Goal: Task Accomplishment & Management: Manage account settings

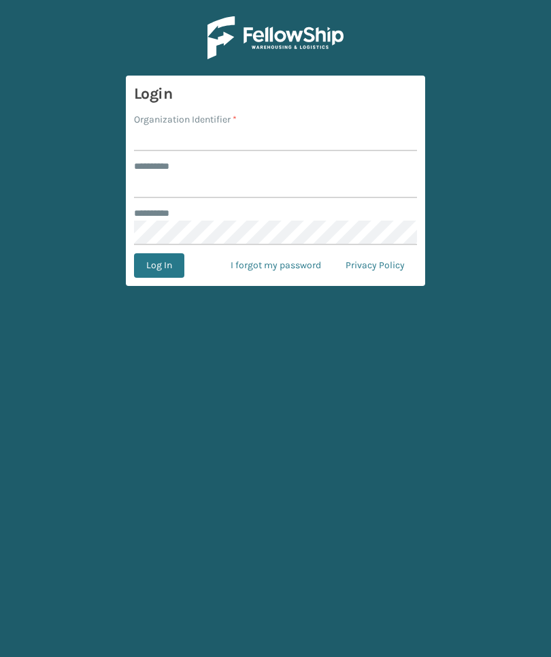
click at [353, 124] on div "Organization Identifier *" at bounding box center [275, 119] width 283 height 14
click at [350, 132] on input "Organization Identifier *" at bounding box center [275, 139] width 283 height 24
type input "Foamtex"
click at [320, 193] on input "******** *" at bounding box center [275, 186] width 283 height 24
type input "******"
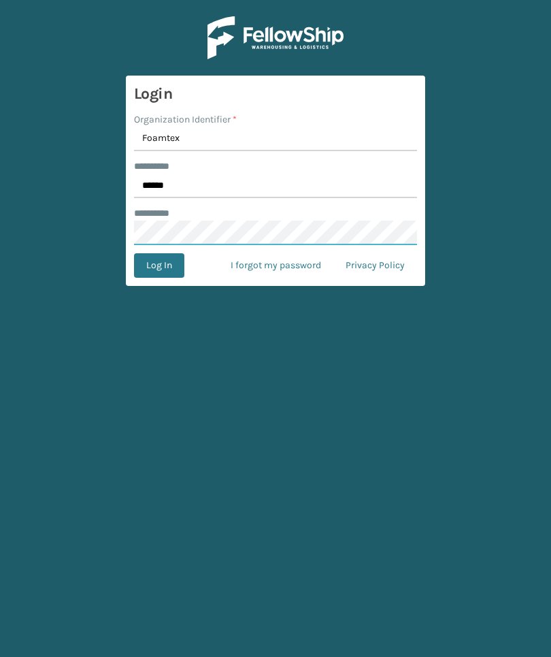
click at [159, 265] on button "Log In" at bounding box center [159, 265] width 50 height 24
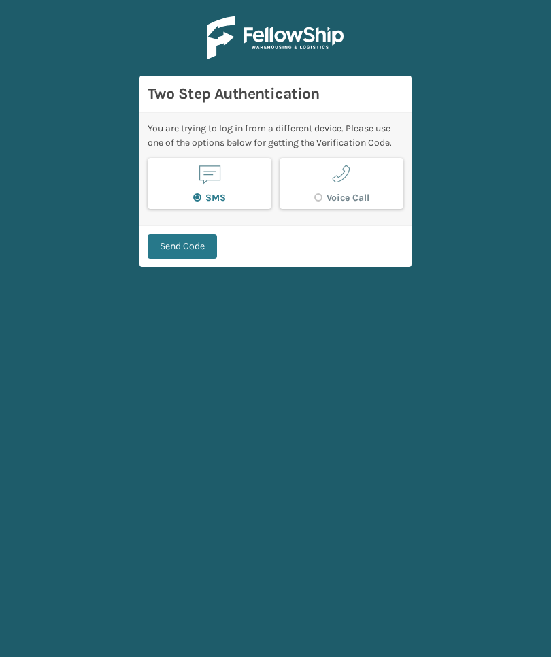
click at [177, 248] on button "Send Code" at bounding box center [182, 246] width 69 height 24
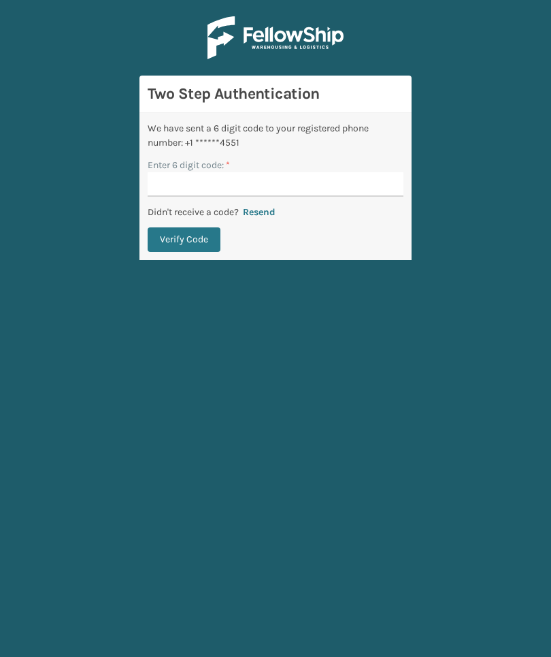
click at [352, 187] on input "Enter 6 digit code: *" at bounding box center [276, 184] width 256 height 24
type input "588387"
click at [184, 240] on button "Verify Code" at bounding box center [184, 239] width 73 height 24
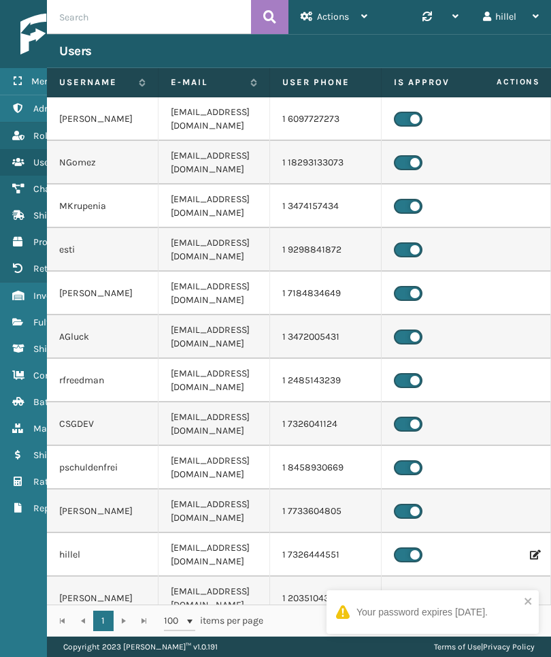
click at [26, 316] on link "Fulfillment Orders" at bounding box center [84, 322] width 169 height 27
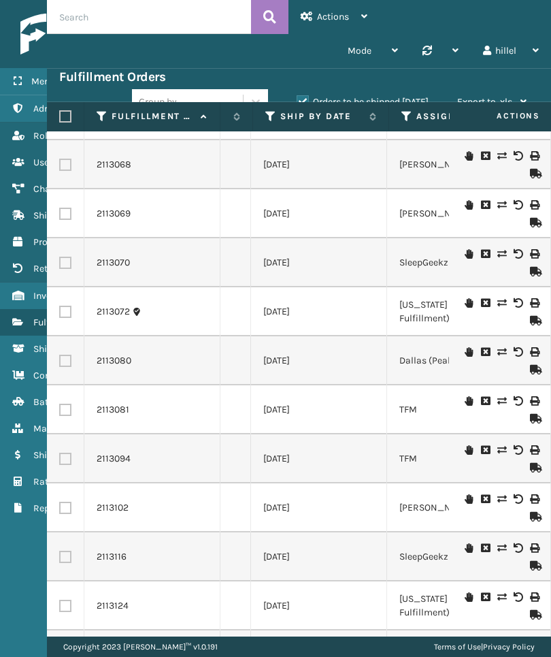
scroll to position [3210, 277]
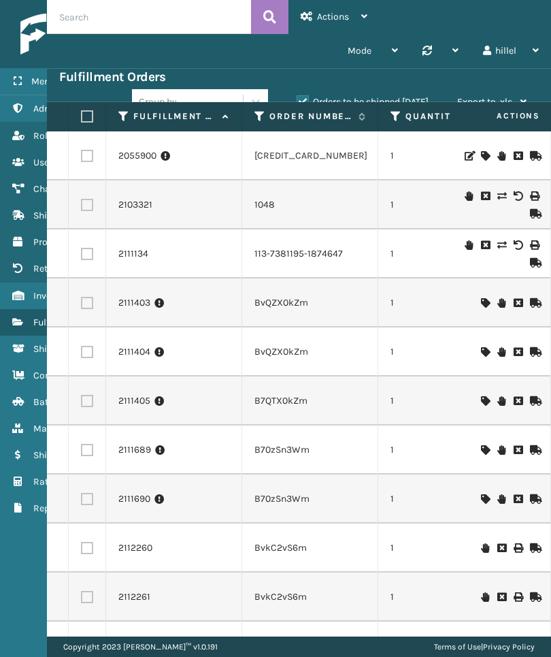
click at [256, 114] on icon at bounding box center [259, 116] width 11 height 12
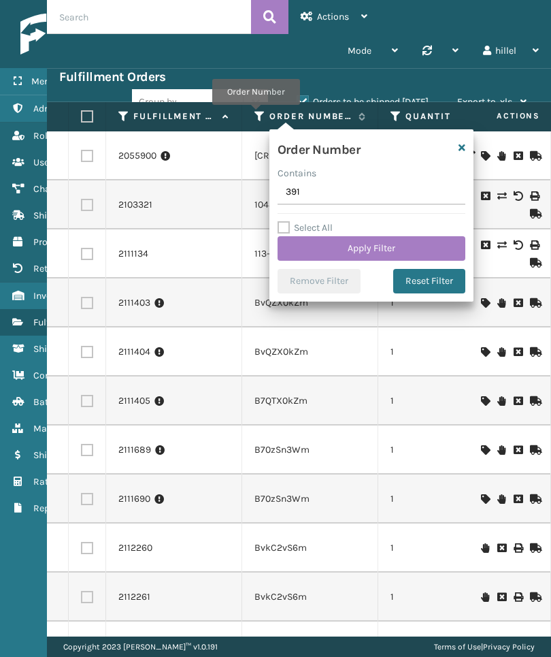
type input "3919"
click at [425, 255] on button "Apply Filter" at bounding box center [372, 248] width 188 height 24
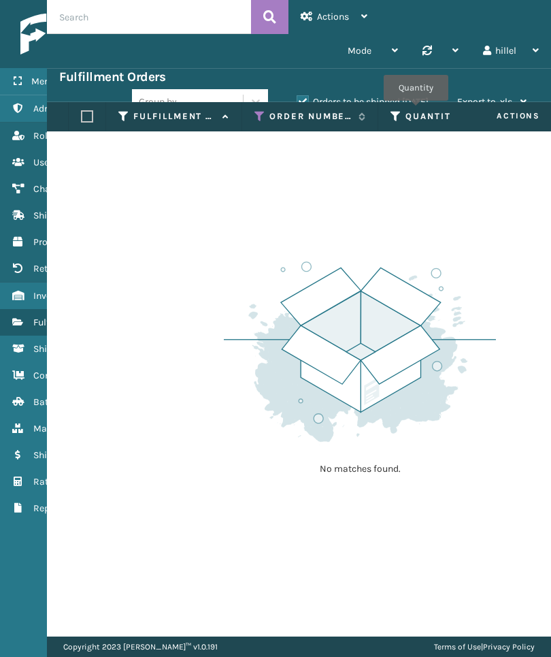
click at [416, 110] on label "Quantity" at bounding box center [447, 116] width 82 height 12
click at [417, 99] on label "Orders to be shipped [DATE]" at bounding box center [363, 102] width 132 height 12
click at [297, 99] on input "Orders to be shipped [DATE]" at bounding box center [297, 98] width 1 height 9
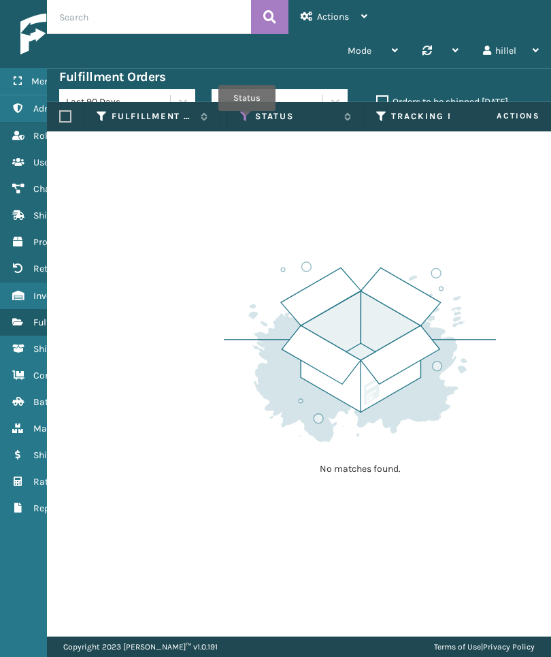
click at [247, 120] on icon at bounding box center [245, 116] width 11 height 12
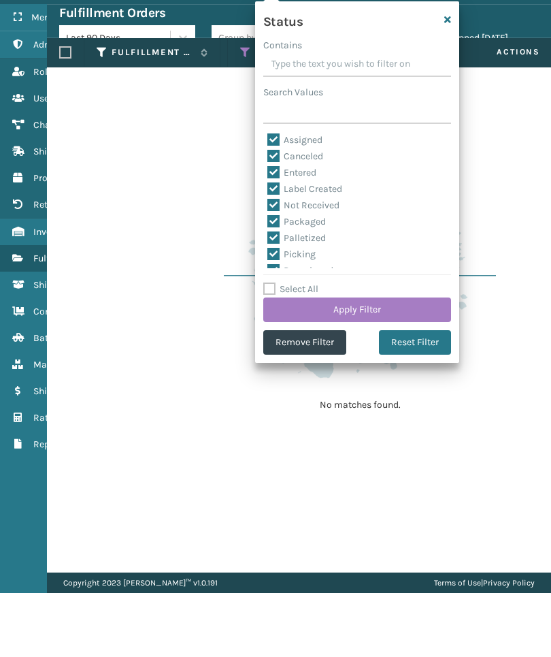
click at [309, 394] on button "Remove Filter" at bounding box center [304, 406] width 83 height 24
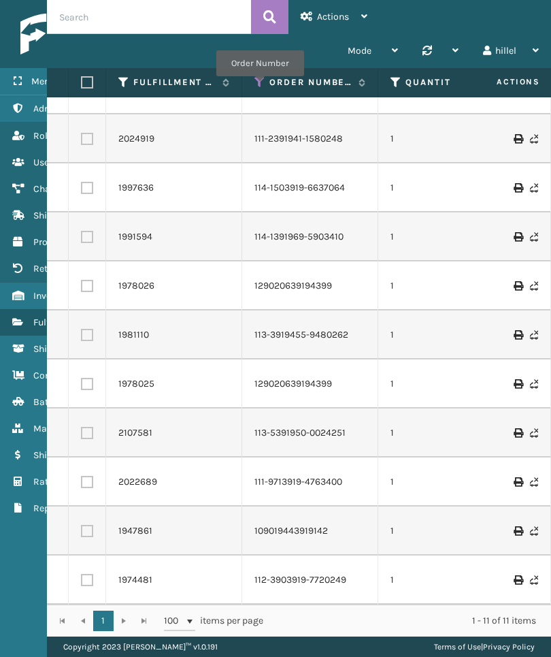
click at [260, 86] on icon at bounding box center [259, 82] width 11 height 12
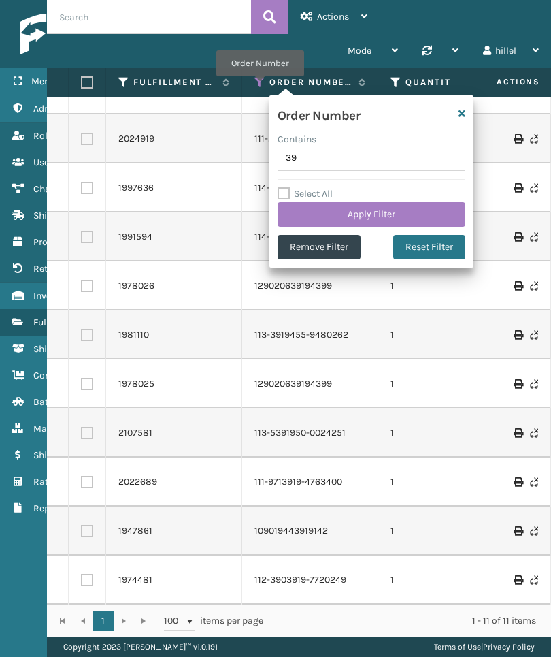
type input "3"
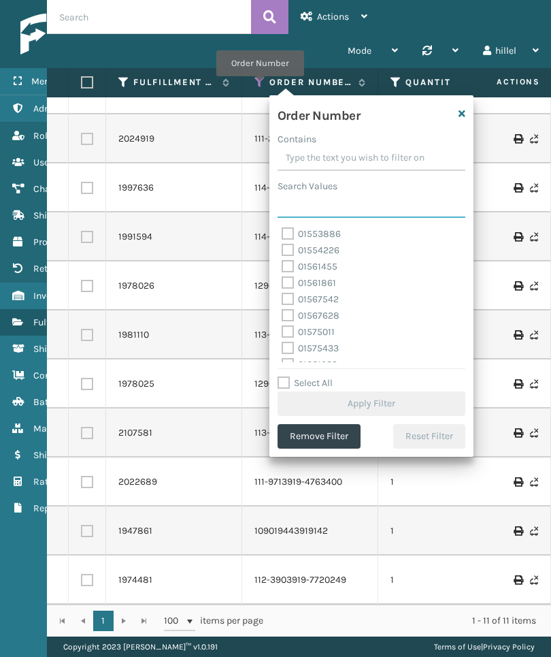
click at [413, 205] on input "Search Values" at bounding box center [372, 205] width 188 height 24
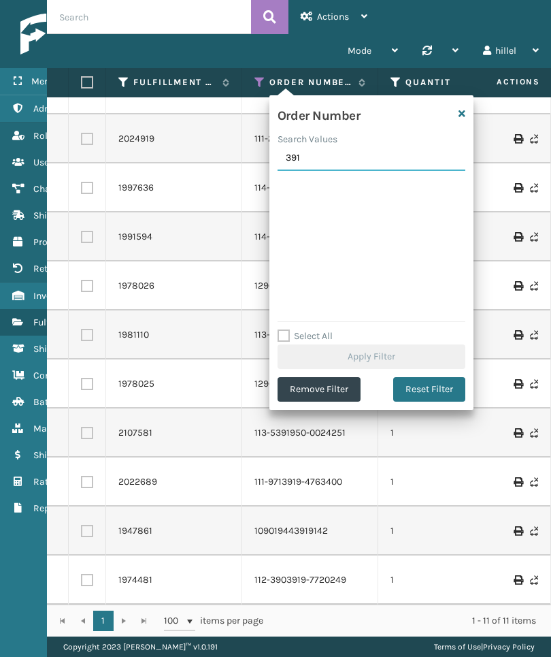
type input "3910"
click at [145, 330] on link "1981110" at bounding box center [133, 335] width 31 height 14
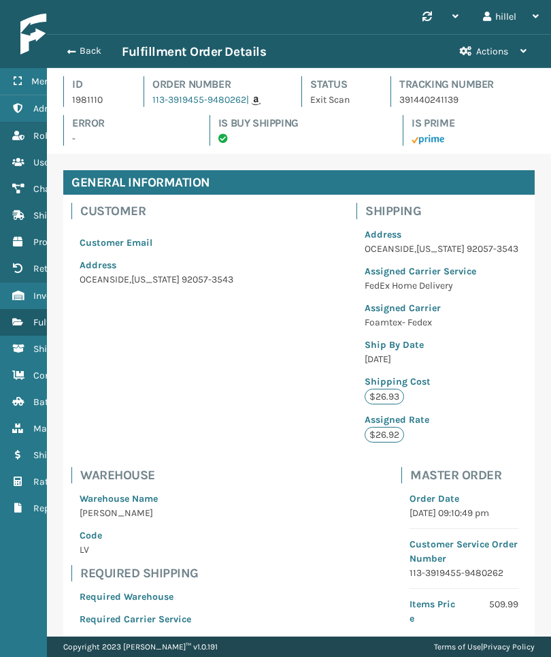
click at [67, 47] on span "button" at bounding box center [71, 52] width 8 height 10
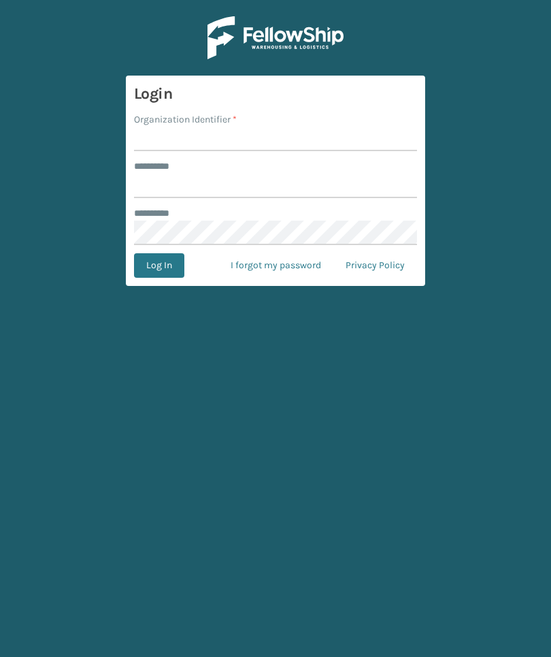
click at [291, 147] on input "Organization Identifier *" at bounding box center [275, 139] width 283 height 24
type input "Foamtex"
click at [365, 176] on input "******** *" at bounding box center [275, 186] width 283 height 24
type input "******"
click at [159, 265] on button "Log In" at bounding box center [159, 265] width 50 height 24
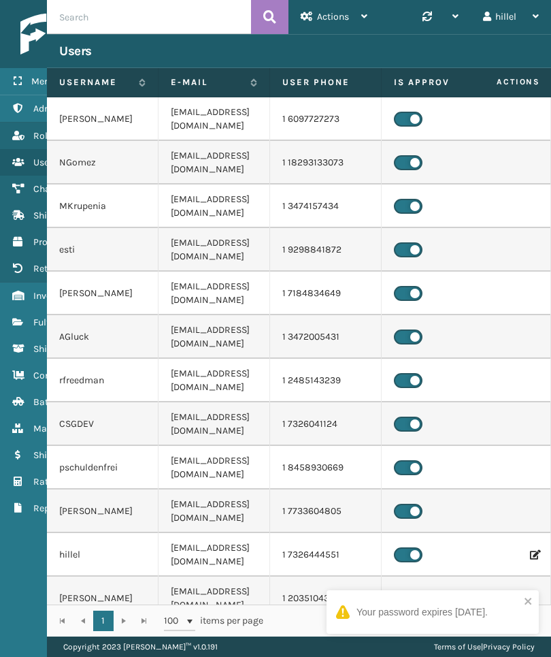
click at [18, 323] on icon at bounding box center [17, 322] width 11 height 10
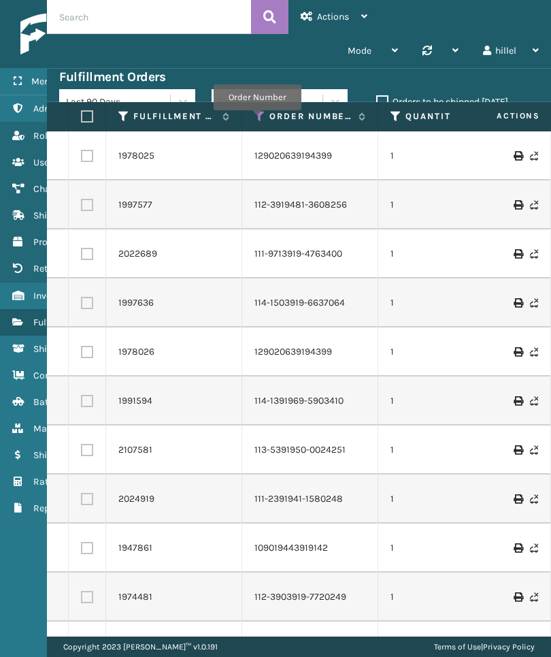
click at [257, 120] on icon at bounding box center [259, 116] width 11 height 12
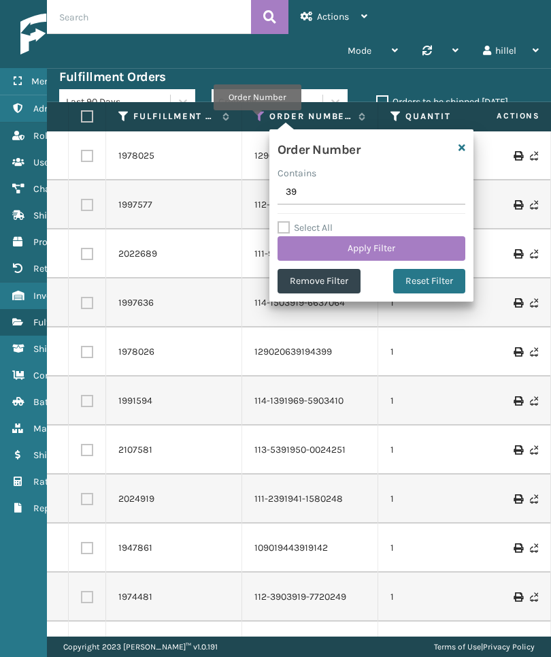
type input "3"
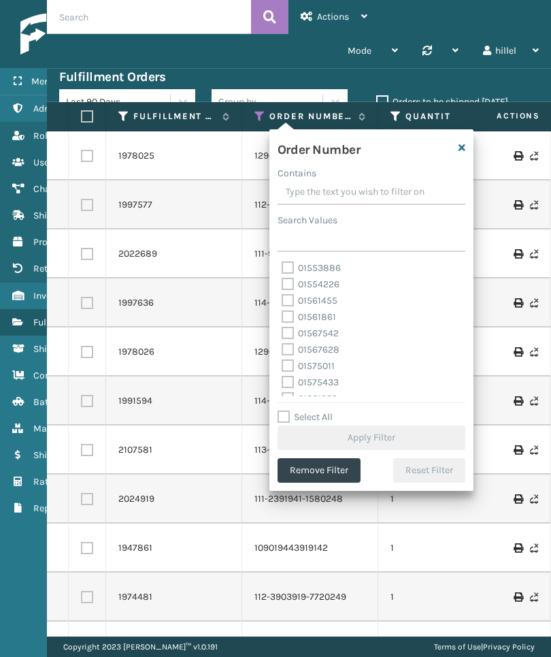
click at [404, 238] on input "Search Values" at bounding box center [372, 239] width 188 height 24
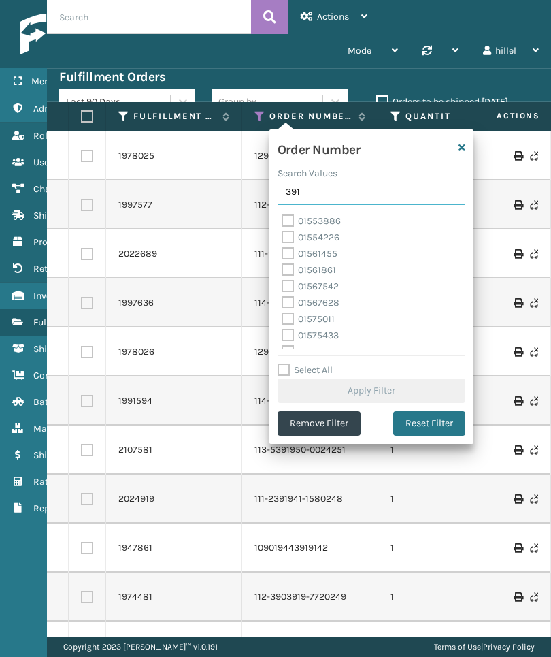
type input "3910"
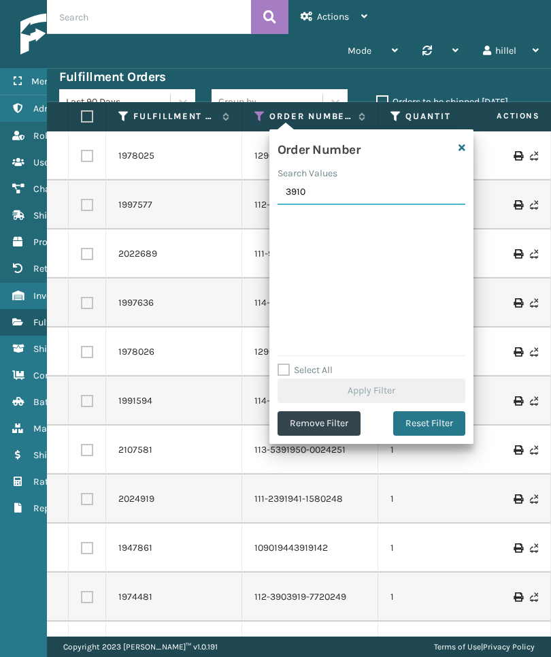
click at [129, 386] on td "1991594" at bounding box center [174, 400] width 136 height 49
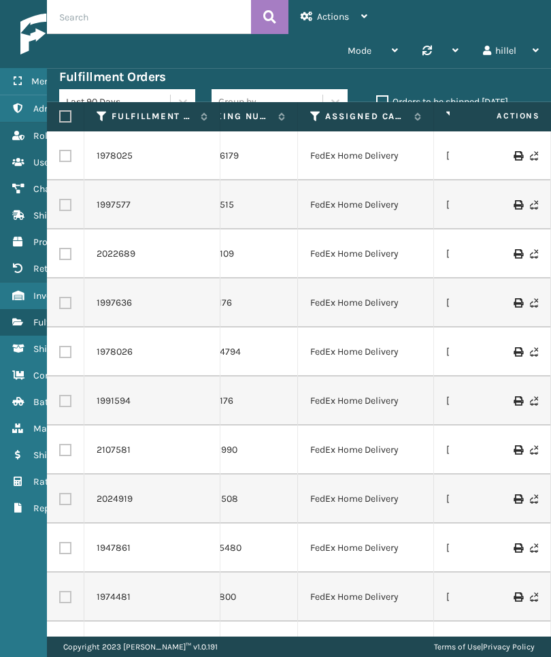
scroll to position [-5, 869]
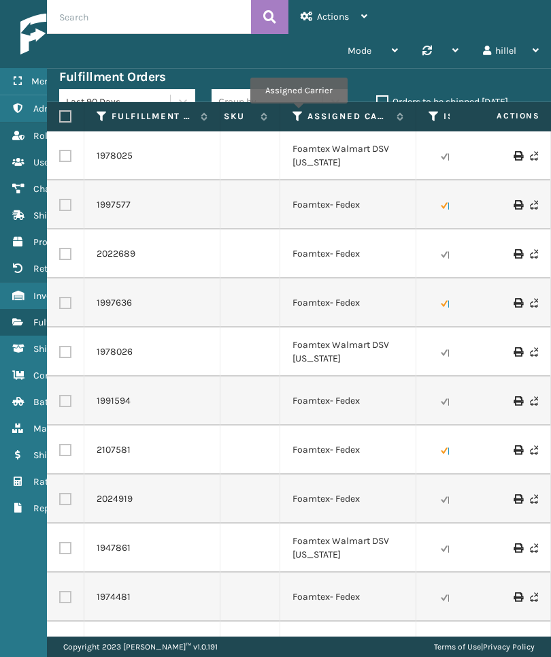
click at [299, 113] on icon at bounding box center [298, 116] width 11 height 12
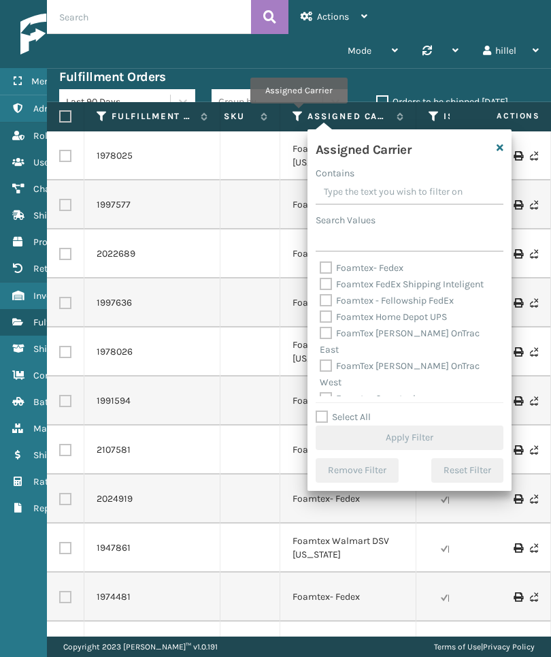
click at [265, 346] on div "413009-1150" at bounding box center [212, 352] width 111 height 14
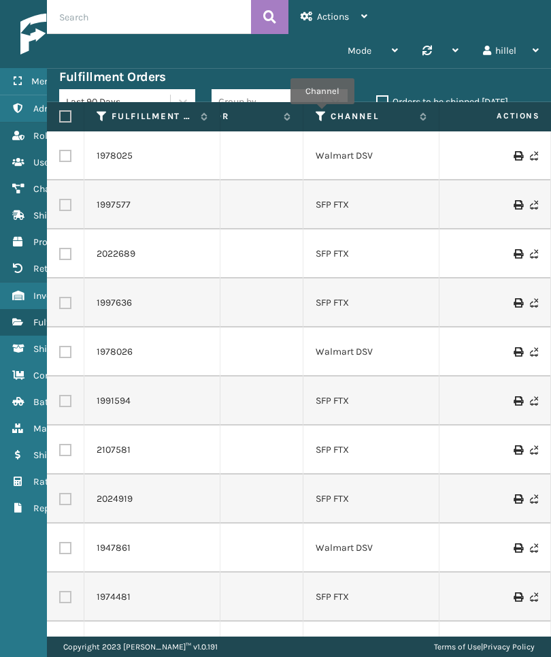
click at [322, 114] on icon at bounding box center [321, 116] width 11 height 12
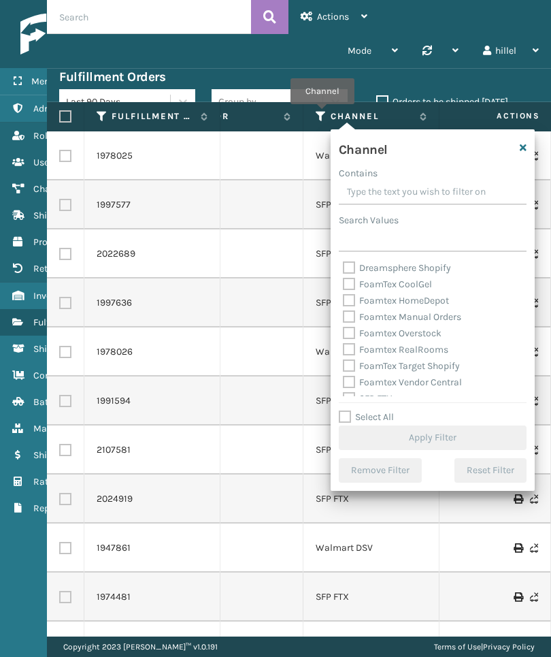
click at [413, 282] on label "FoamTex CoolGel" at bounding box center [387, 284] width 89 height 12
click at [344, 282] on input "FoamTex CoolGel" at bounding box center [343, 280] width 1 height 9
checkbox input "true"
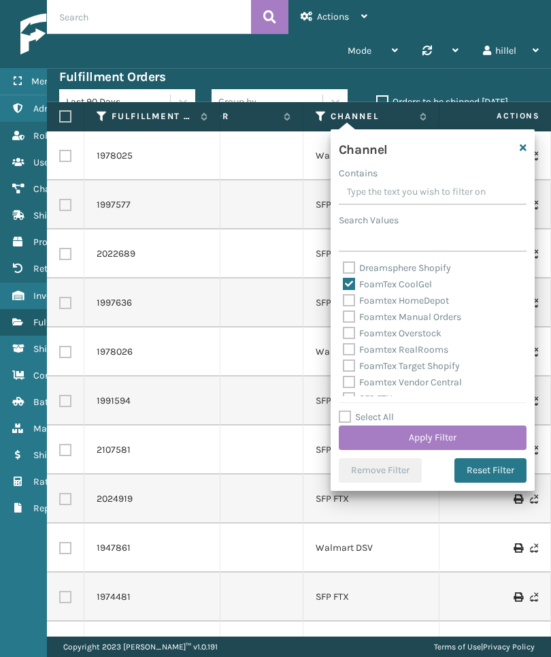
click at [465, 436] on button "Apply Filter" at bounding box center [433, 437] width 188 height 24
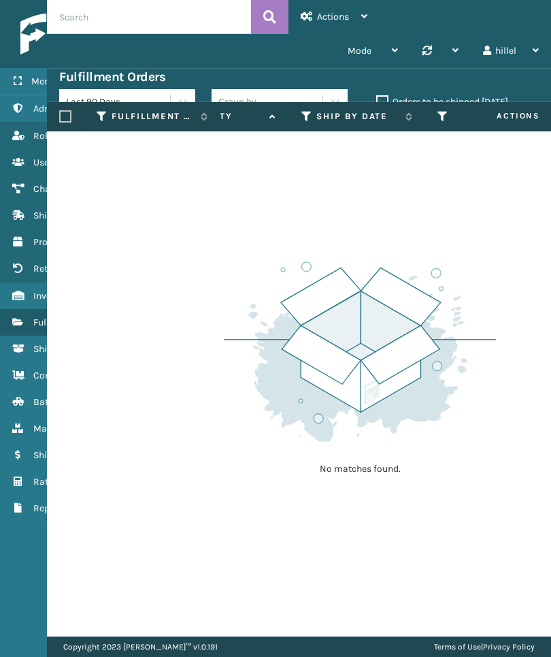
click at [306, 119] on icon at bounding box center [306, 116] width 11 height 12
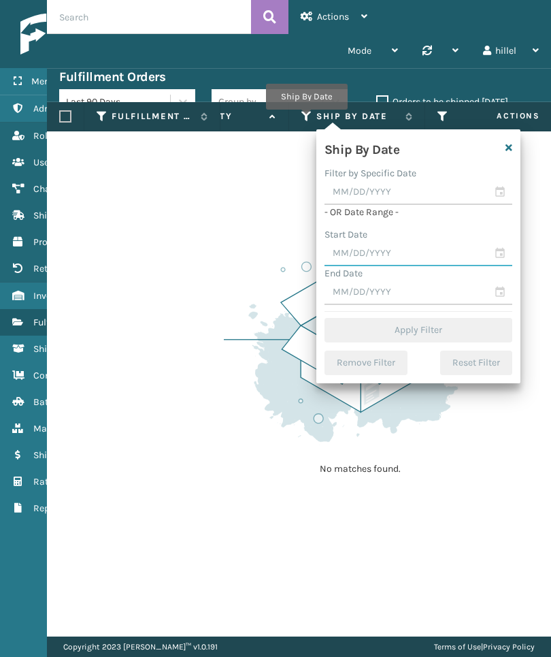
click at [440, 244] on input "text" at bounding box center [419, 254] width 188 height 24
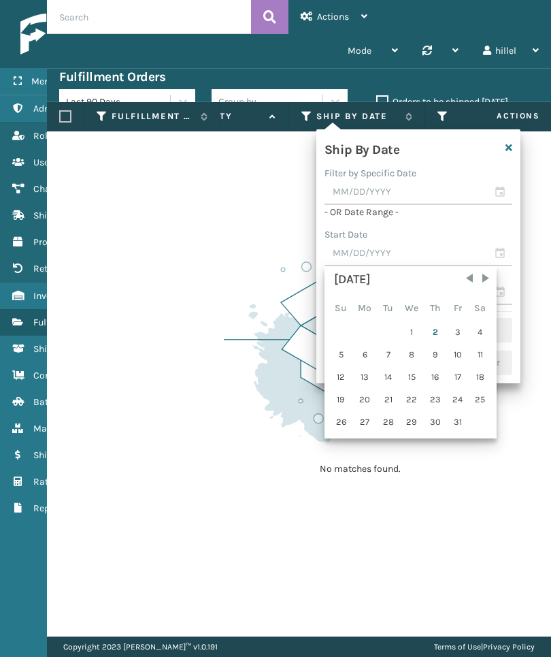
click at [410, 329] on div "1" at bounding box center [412, 332] width 22 height 20
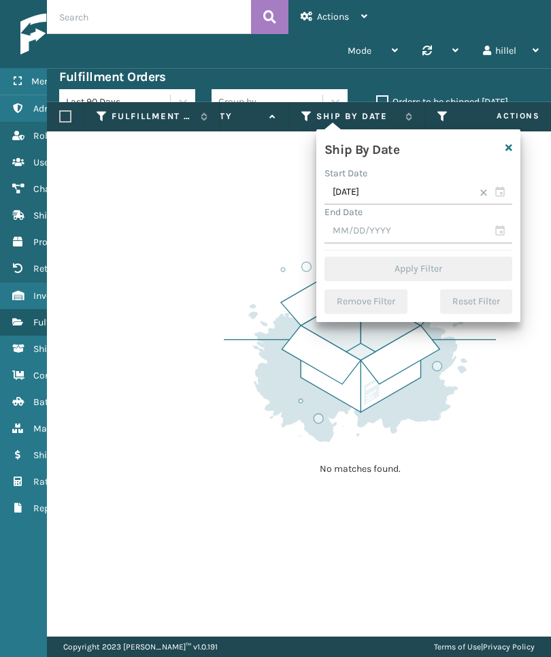
type input "[DATE]"
click at [429, 234] on input "text" at bounding box center [419, 231] width 188 height 24
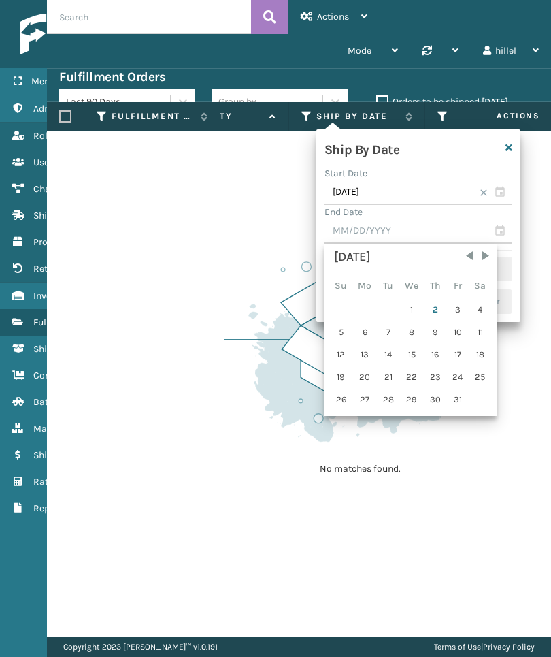
click at [441, 308] on div "2" at bounding box center [435, 309] width 20 height 20
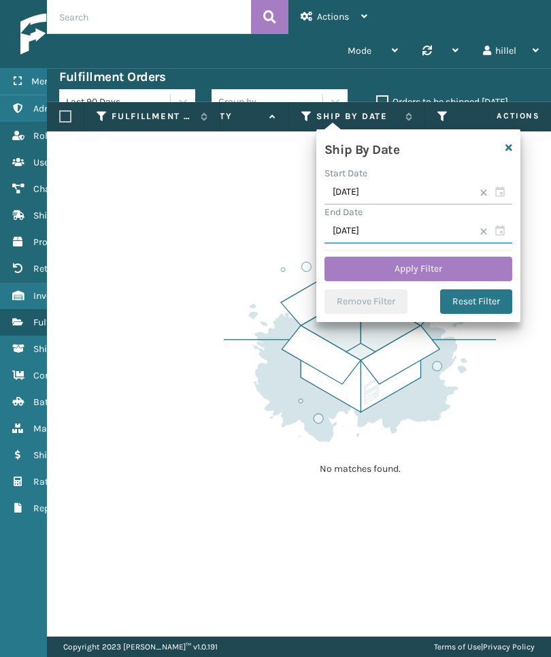
click at [444, 231] on input "[DATE]" at bounding box center [419, 231] width 188 height 24
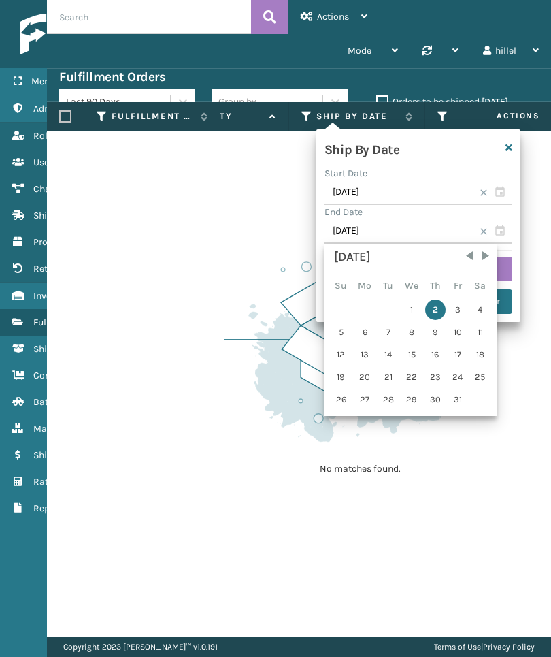
click at [463, 299] on div "October 2025 Su Mo Tu We Th Fr Sa 1 2 3 4 5 6 7 8 9 10 11 12 13 14 15 16 17 18 …" at bounding box center [411, 330] width 164 height 164
click at [463, 308] on div "3" at bounding box center [458, 309] width 20 height 20
type input "[DATE]"
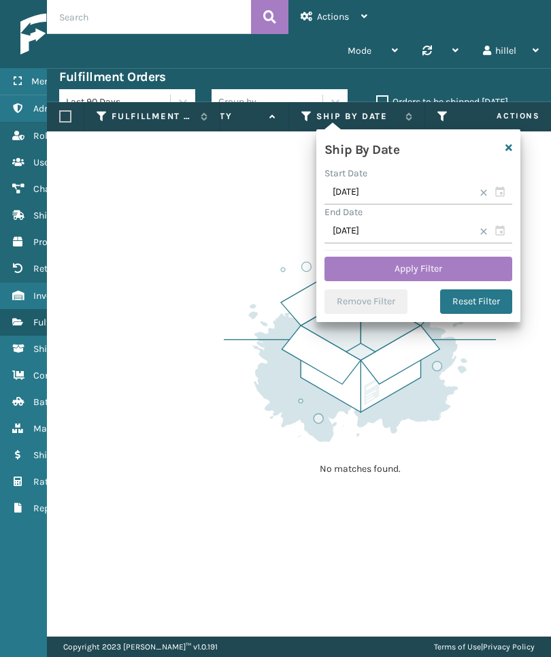
click at [458, 267] on button "Apply Filter" at bounding box center [419, 269] width 188 height 24
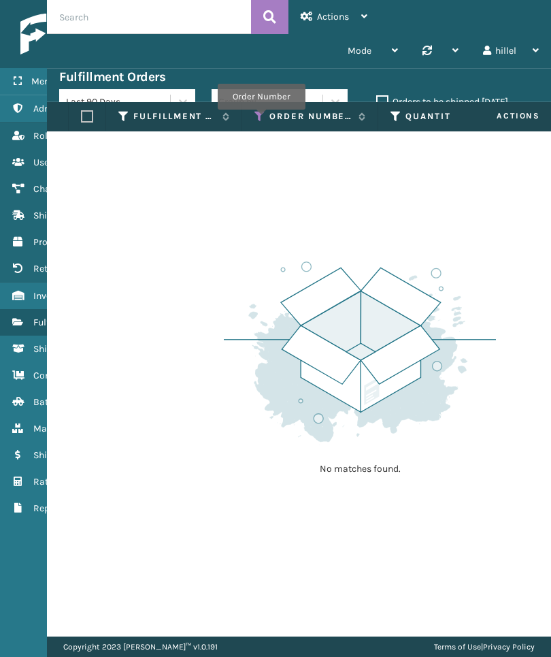
click at [261, 119] on icon at bounding box center [259, 116] width 11 height 12
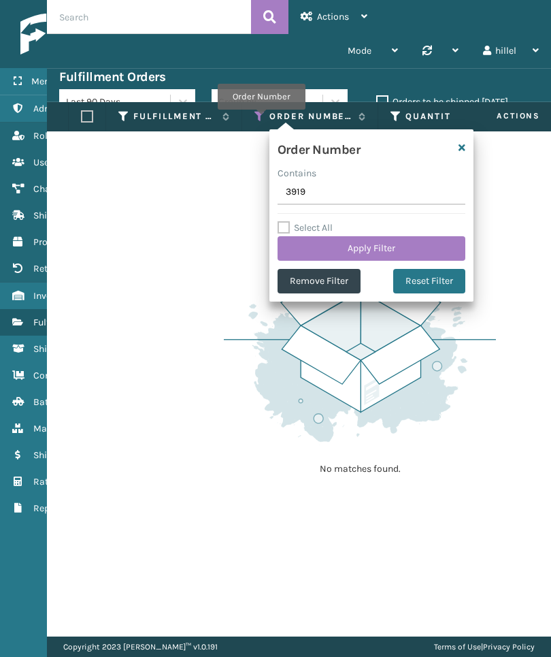
click at [330, 283] on button "Remove Filter" at bounding box center [319, 281] width 83 height 24
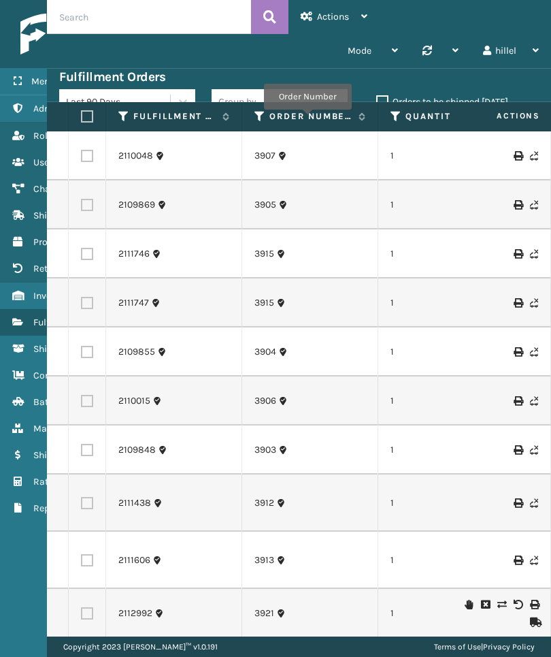
click at [308, 119] on label "Order Number" at bounding box center [310, 116] width 82 height 12
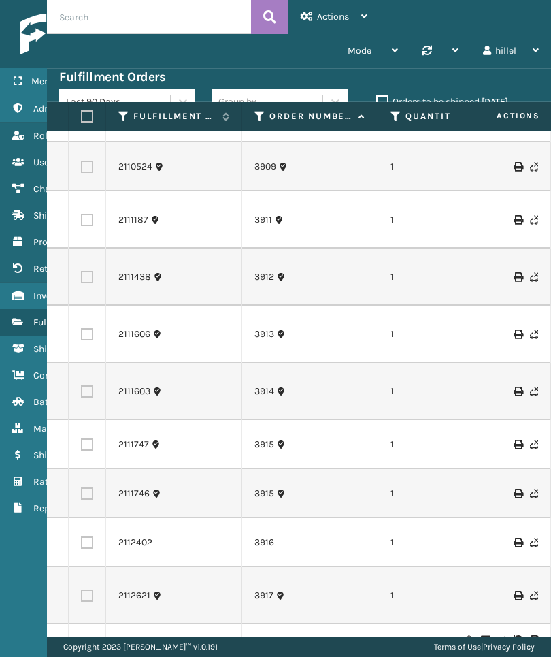
click at [550, 648] on div "Copyright 2023 Milliard™ v 1.0.191 Terms of Use | Privacy Policy" at bounding box center [299, 646] width 504 height 20
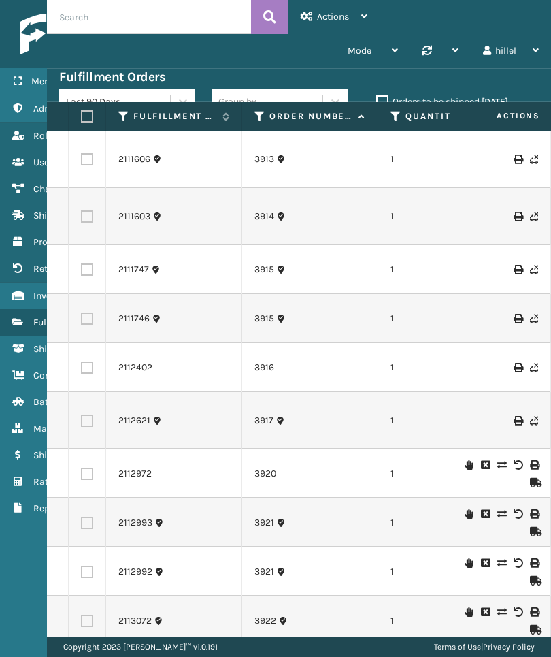
click at [547, 646] on div "Copyright 2023 Milliard™ v 1.0.191 Terms of Use | Privacy Policy" at bounding box center [299, 646] width 504 height 20
